Goal: Navigation & Orientation: Find specific page/section

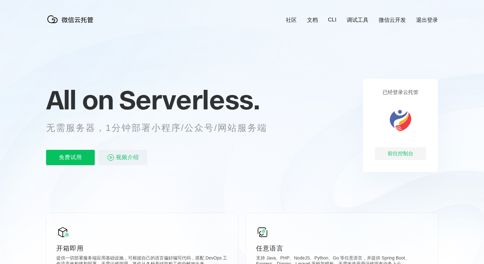
scroll to position [0, 1139]
click at [388, 151] on div "前往控制台" at bounding box center [400, 153] width 51 height 13
click at [398, 149] on div "前往控制台" at bounding box center [400, 153] width 51 height 13
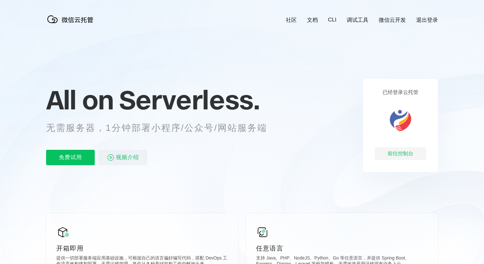
scroll to position [0, 1139]
click at [426, 21] on link "退出登录" at bounding box center [427, 19] width 22 height 7
click at [389, 152] on div "前往控制台" at bounding box center [400, 153] width 51 height 13
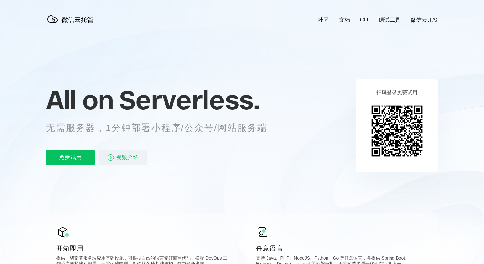
scroll to position [0, 1139]
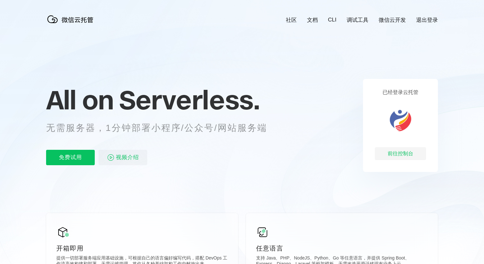
scroll to position [0, 1139]
click at [393, 153] on div "前往控制台" at bounding box center [400, 153] width 51 height 13
